Goal: Task Accomplishment & Management: Complete application form

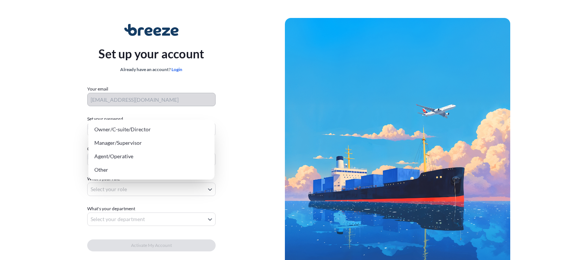
click at [114, 186] on body "Set up your account Already have an account? Login Your email cf@infinity-logis…" at bounding box center [285, 150] width 570 height 300
click at [138, 128] on div "Owner/C-suite/Director" at bounding box center [151, 129] width 120 height 13
select select "owner/c-suite/director"
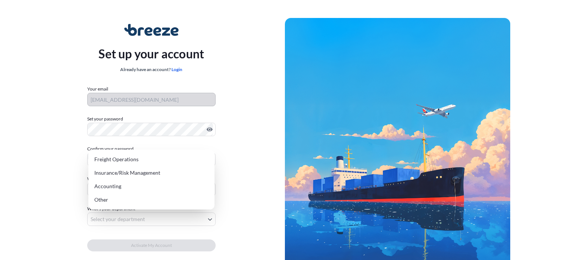
click at [122, 221] on body "Set up your account Already have an account? Login Your email cf@infinity-logis…" at bounding box center [285, 150] width 570 height 300
click at [122, 160] on div "Freight Operations" at bounding box center [151, 159] width 120 height 13
select select "freight operations"
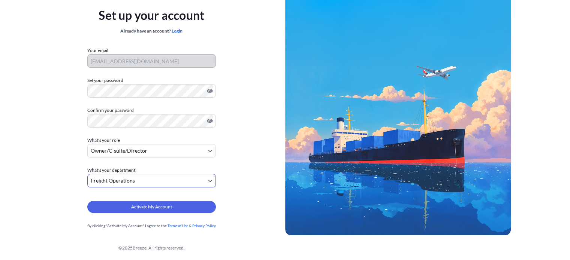
scroll to position [39, 0]
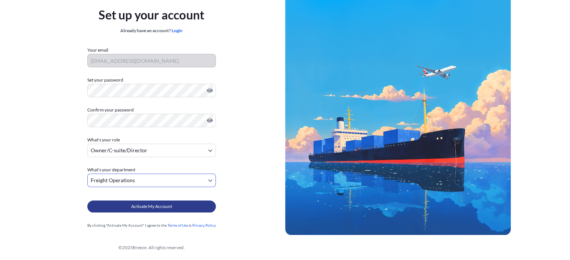
click at [151, 204] on span "Activate My Account" at bounding box center [151, 206] width 41 height 7
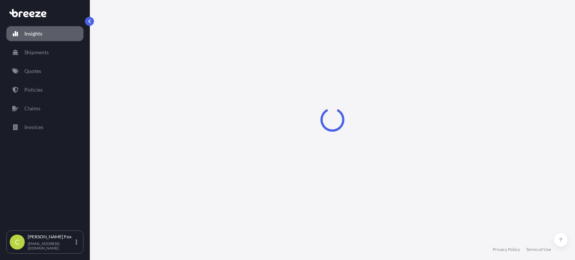
select select "2025"
